Goal: Task Accomplishment & Management: Complete application form

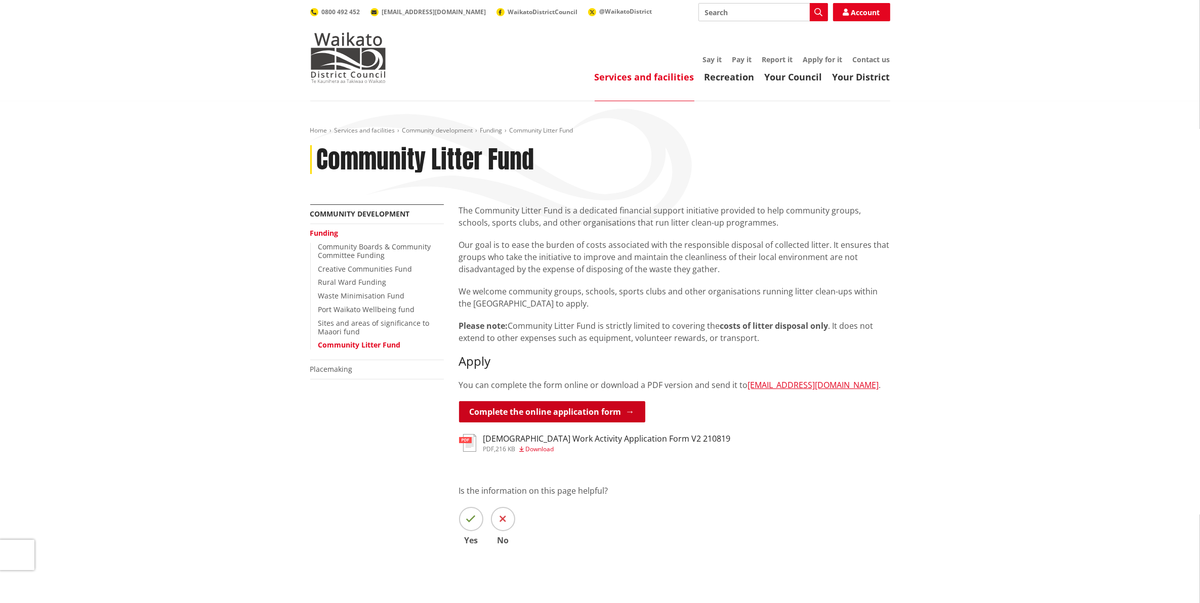
click at [518, 415] on link "Complete the online application form" at bounding box center [552, 411] width 186 height 21
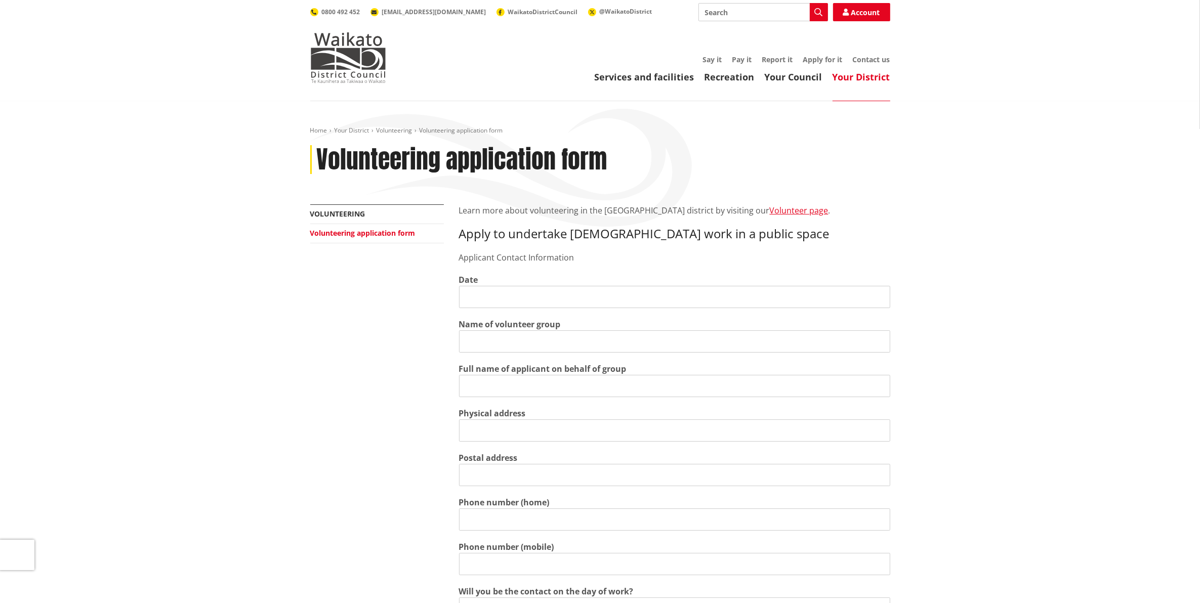
click at [365, 235] on link "Volunteering application form" at bounding box center [362, 233] width 105 height 10
click at [770, 209] on link "Volunteer page" at bounding box center [799, 210] width 59 height 11
